Goal: Information Seeking & Learning: Learn about a topic

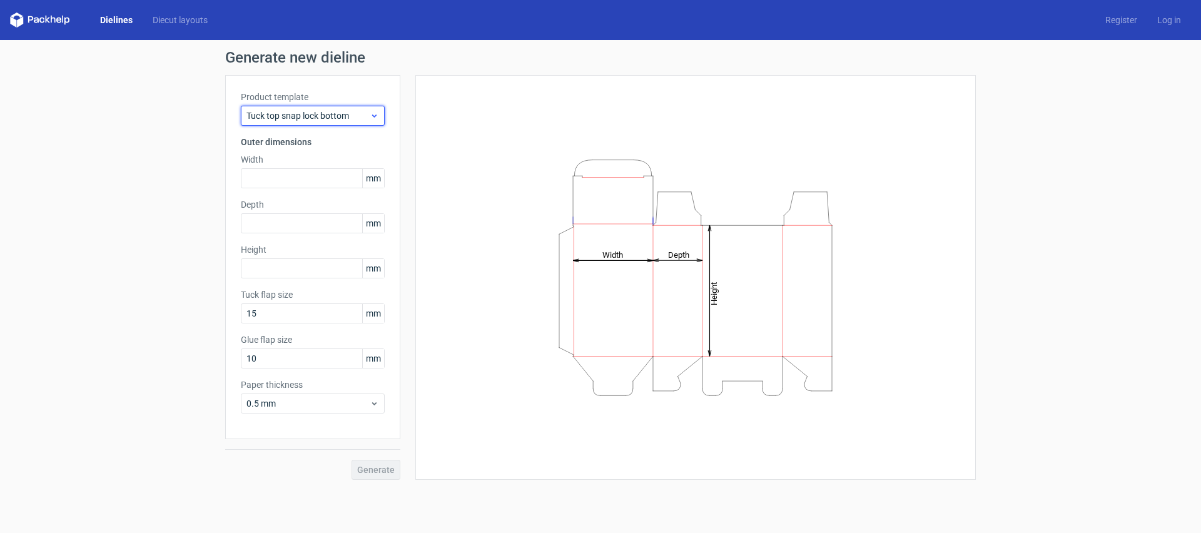
click at [362, 122] on div "Tuck top snap lock bottom" at bounding box center [313, 116] width 144 height 20
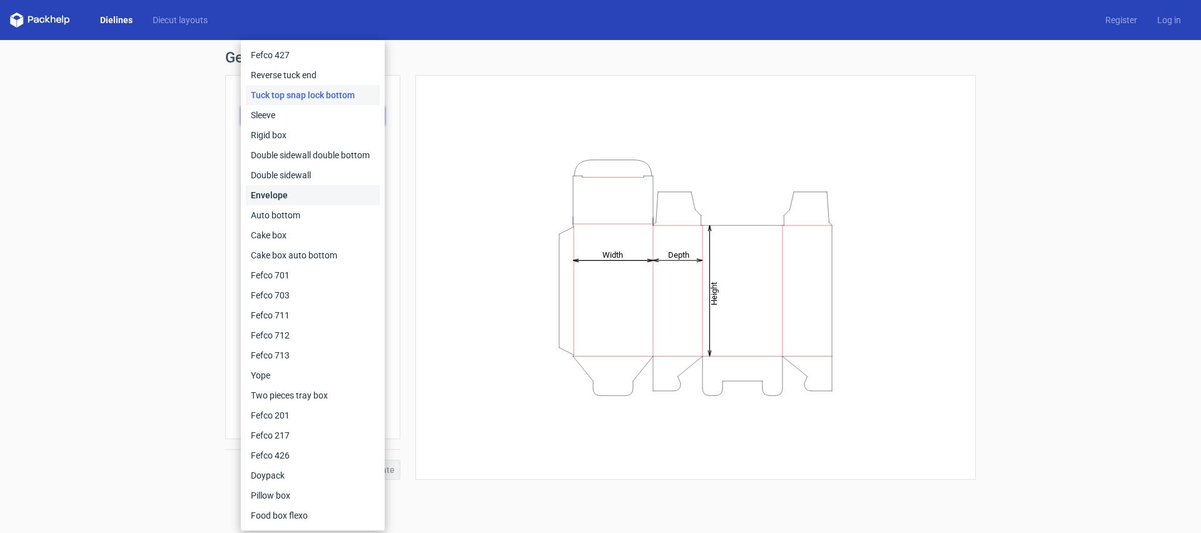
click at [266, 198] on div "Envelope" at bounding box center [313, 195] width 134 height 20
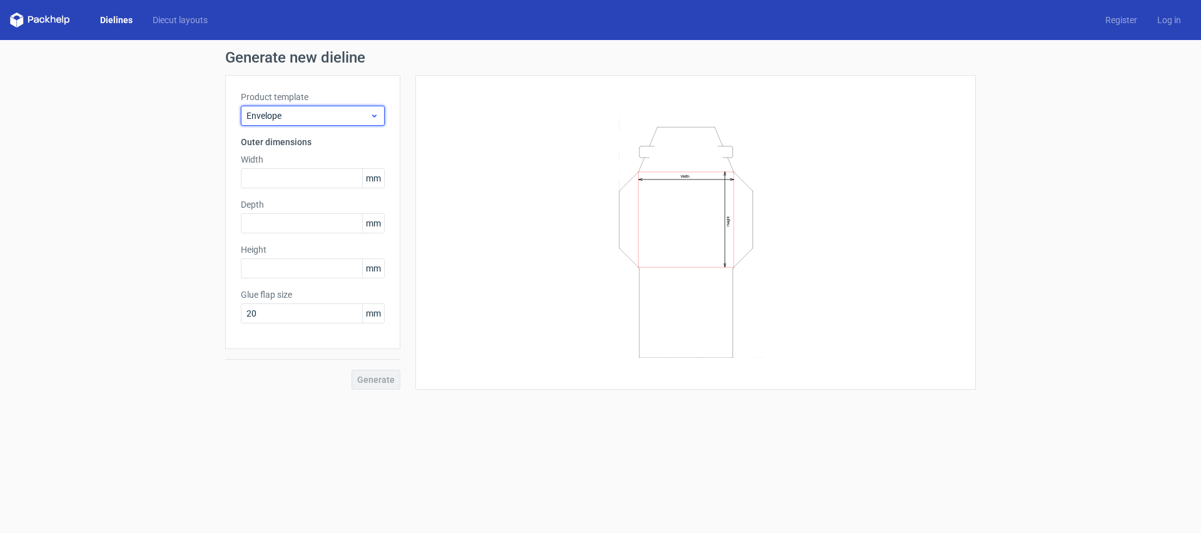
click at [327, 114] on span "Envelope" at bounding box center [307, 115] width 123 height 13
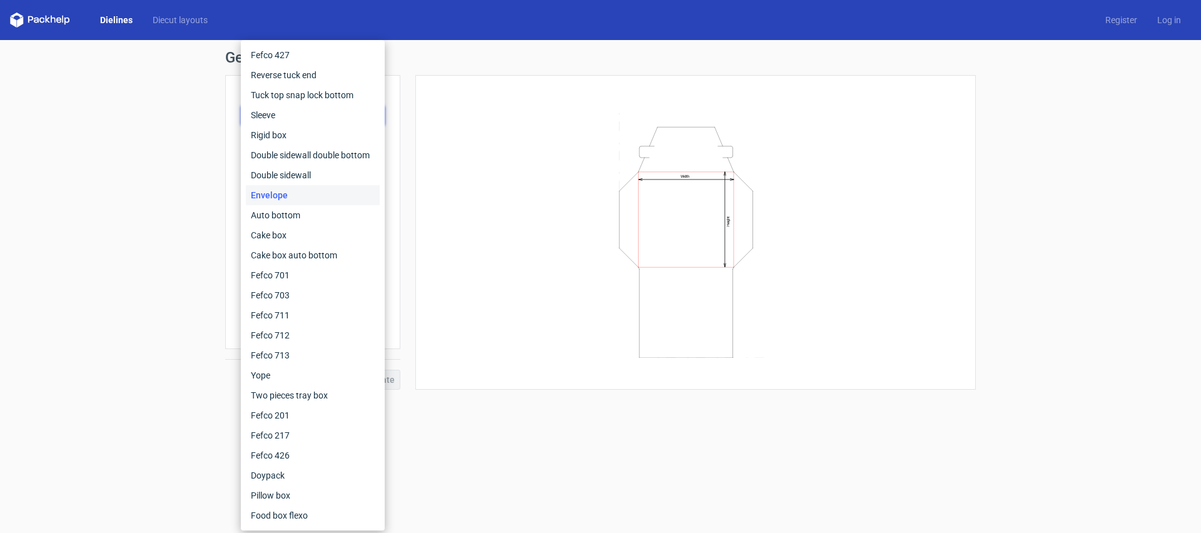
click at [407, 308] on div "Width Height" at bounding box center [688, 232] width 576 height 315
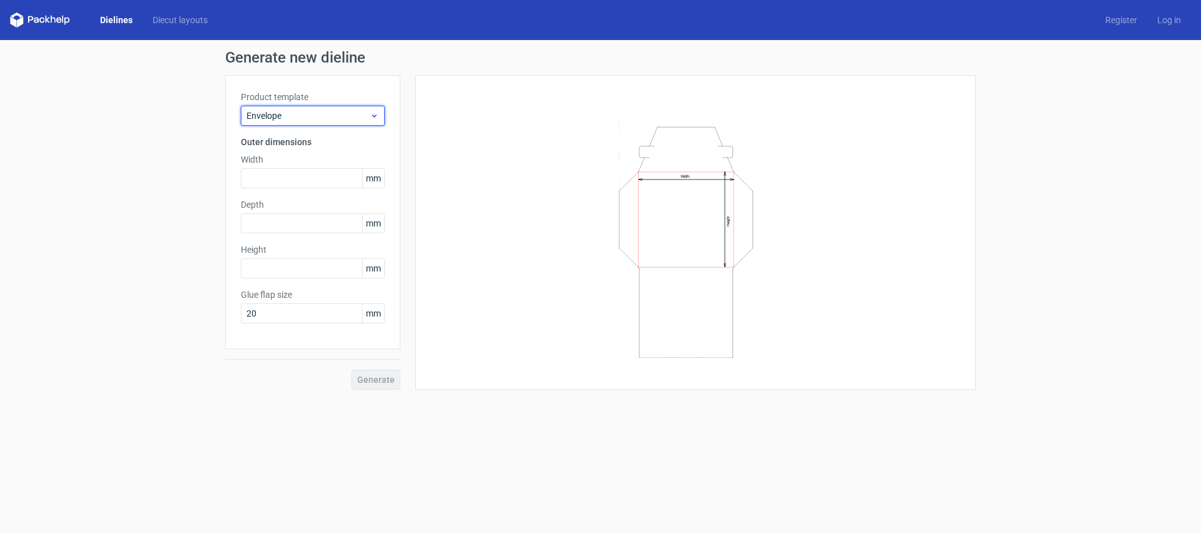
click at [295, 125] on div "Envelope" at bounding box center [313, 116] width 144 height 20
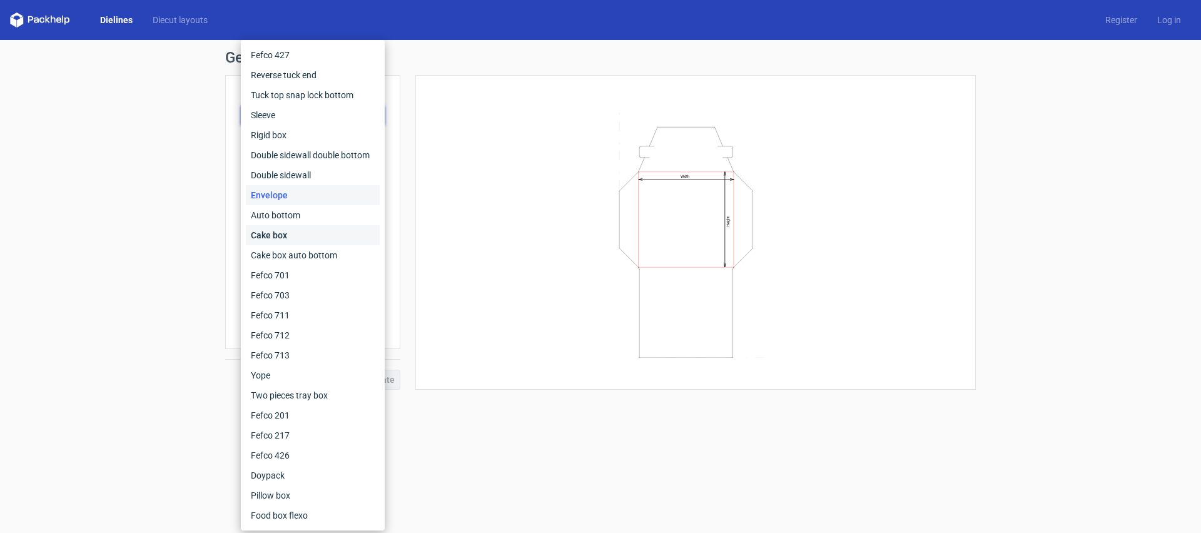
click at [298, 236] on div "Cake box" at bounding box center [313, 235] width 134 height 20
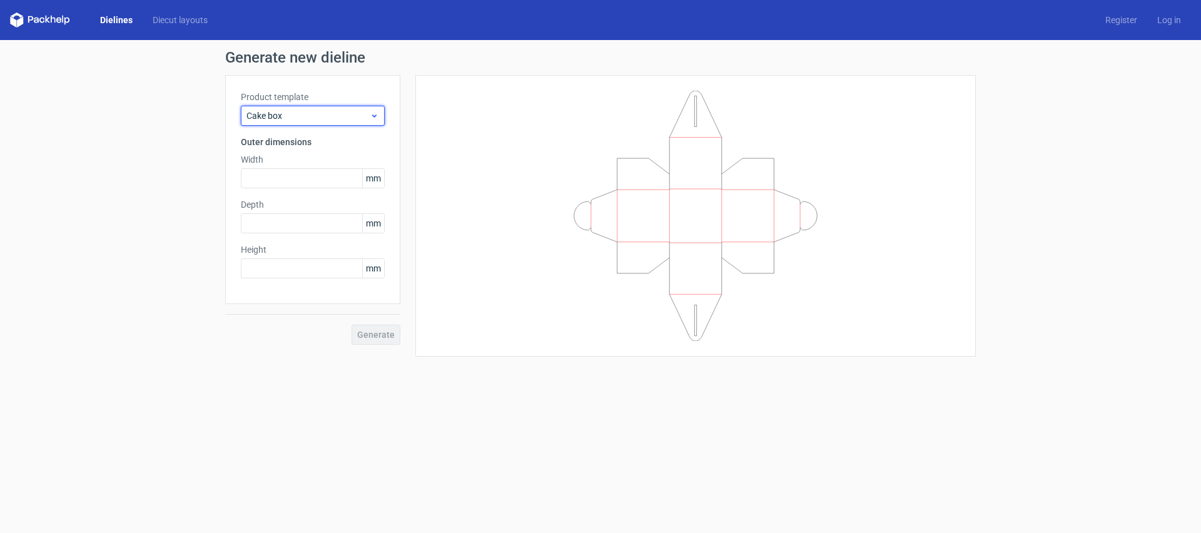
click at [307, 121] on span "Cake box" at bounding box center [307, 115] width 123 height 13
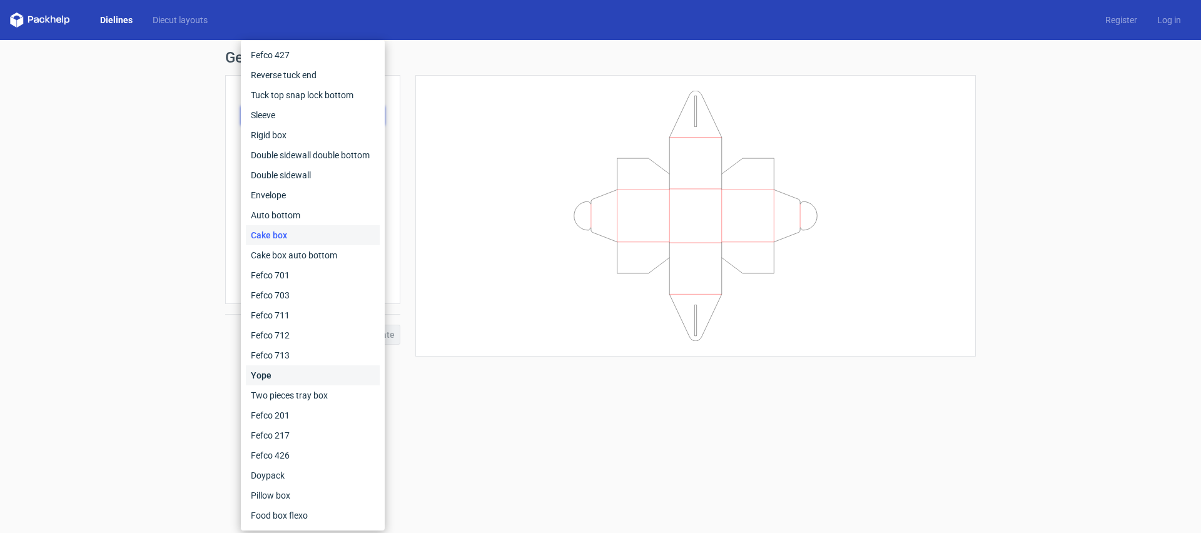
click at [305, 380] on div "Yope" at bounding box center [313, 375] width 134 height 20
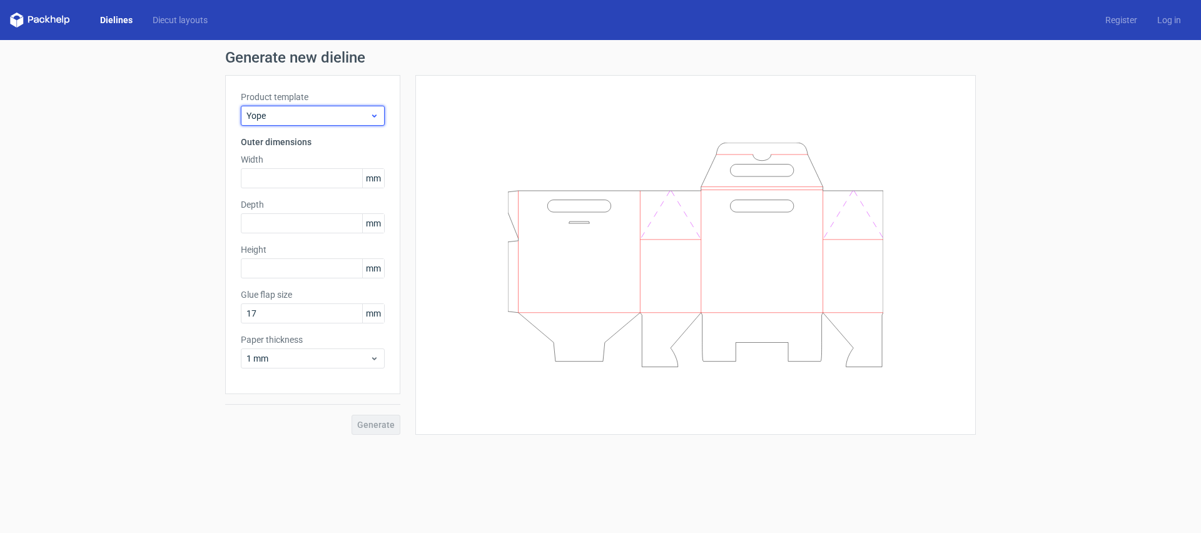
click at [302, 116] on span "Yope" at bounding box center [307, 115] width 123 height 13
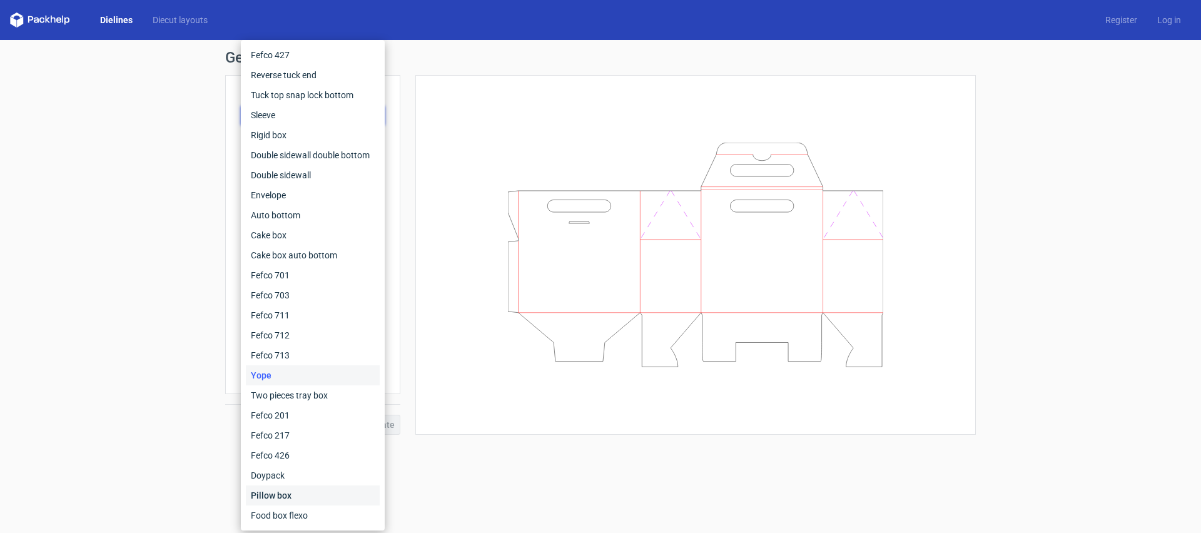
click at [277, 490] on div "Pillow box" at bounding box center [313, 495] width 134 height 20
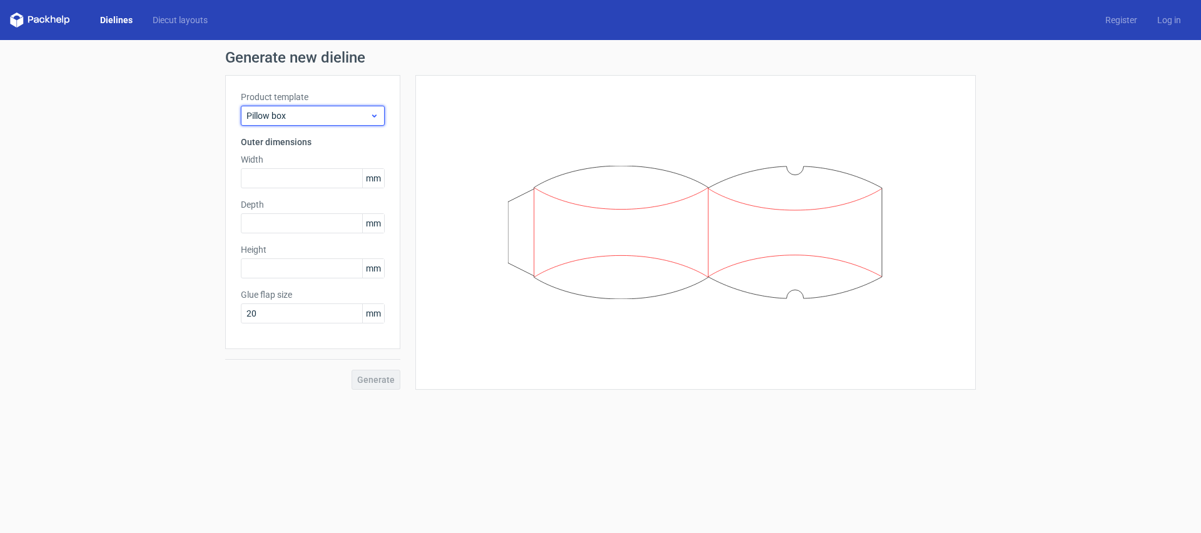
click at [346, 108] on div "Pillow box" at bounding box center [313, 116] width 144 height 20
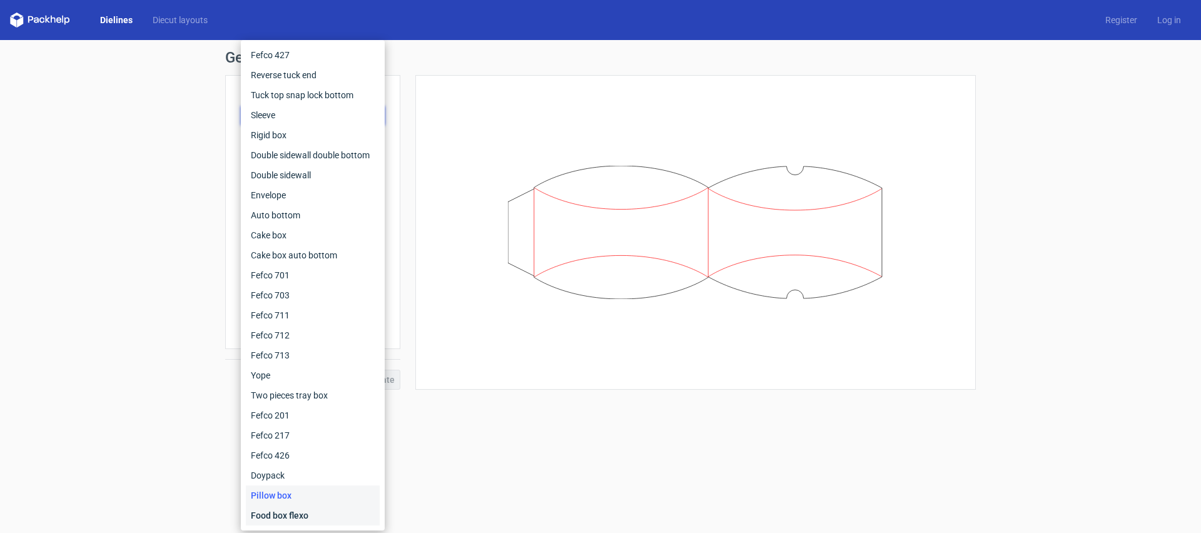
click at [299, 512] on div "Food box flexo" at bounding box center [313, 515] width 134 height 20
